Goal: Navigation & Orientation: Find specific page/section

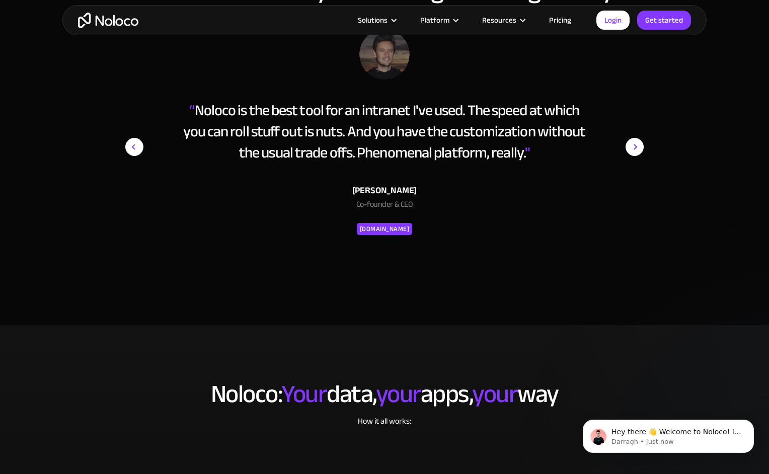
scroll to position [1731, 0]
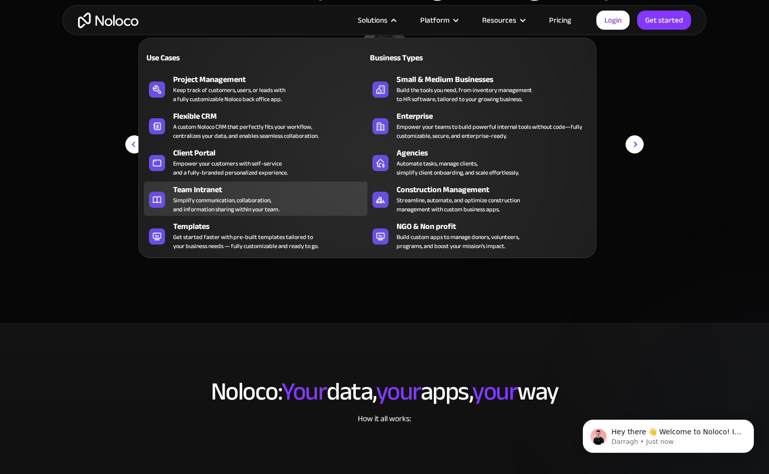
click at [201, 189] on div "Team Intranet" at bounding box center [272, 190] width 199 height 12
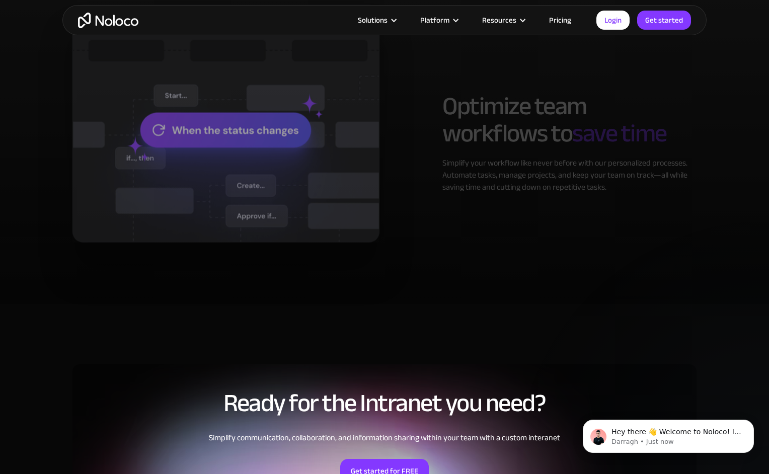
scroll to position [2176, 0]
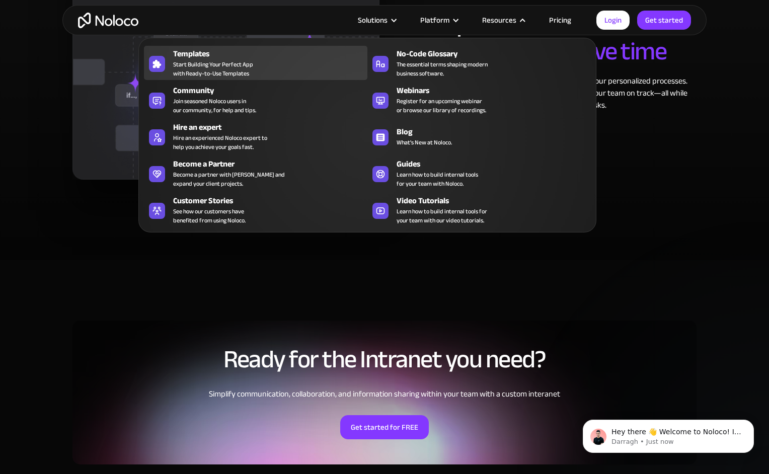
drag, startPoint x: 203, startPoint y: 59, endPoint x: 221, endPoint y: 60, distance: 18.7
click at [203, 60] on span "Start Building Your Perfect App with Ready-to-Use Templates" at bounding box center [213, 69] width 80 height 18
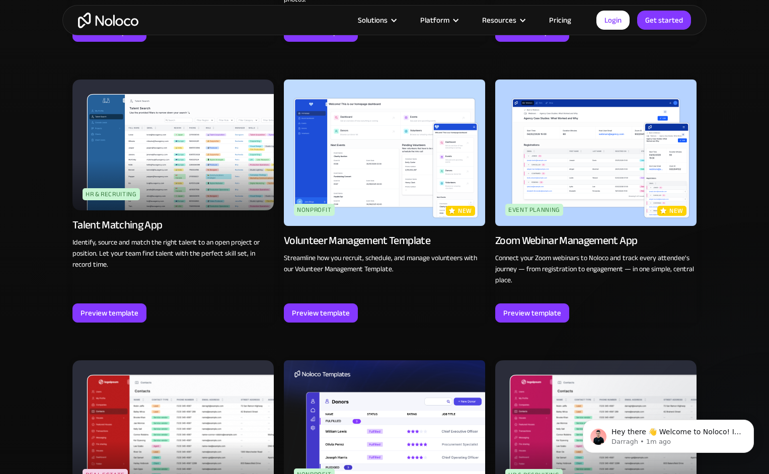
scroll to position [2071, 0]
